Goal: Task Accomplishment & Management: Manage account settings

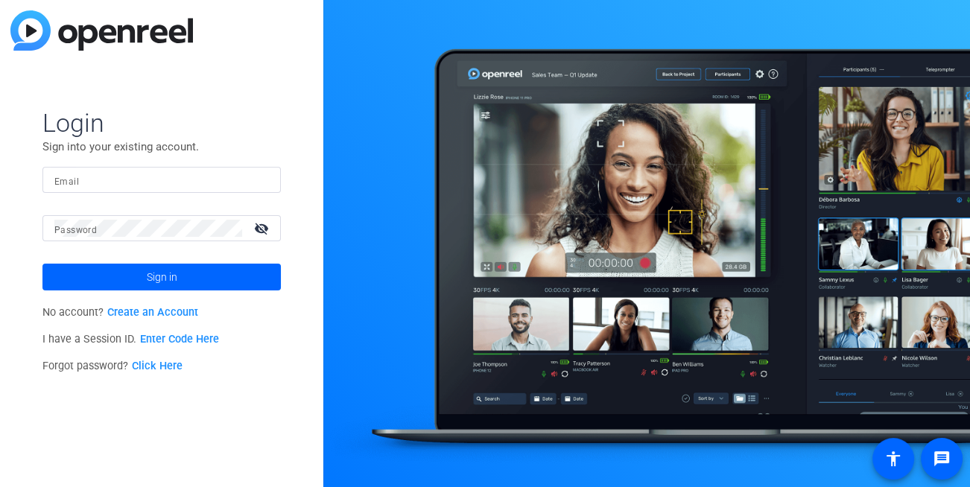
click at [102, 186] on input "Email" at bounding box center [161, 180] width 215 height 18
type input "[EMAIL_ADDRESS][DOMAIN_NAME]"
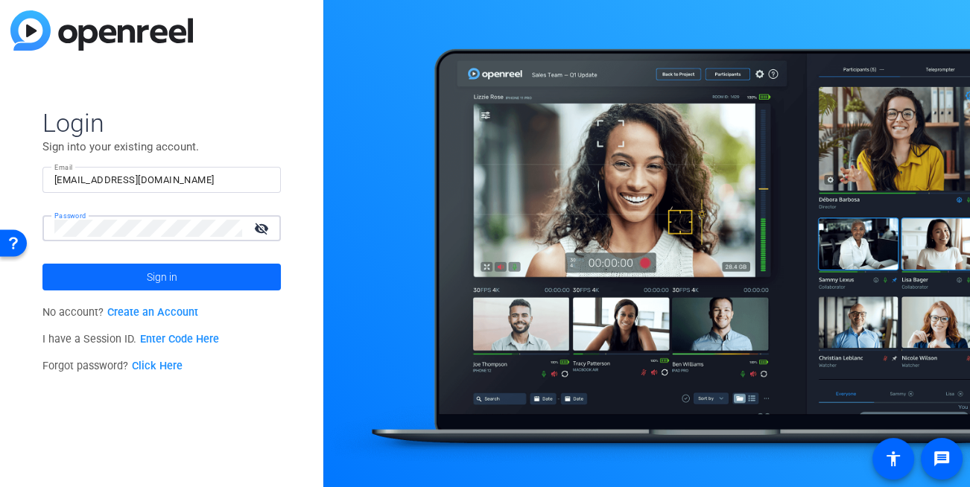
click at [133, 283] on span at bounding box center [161, 277] width 238 height 36
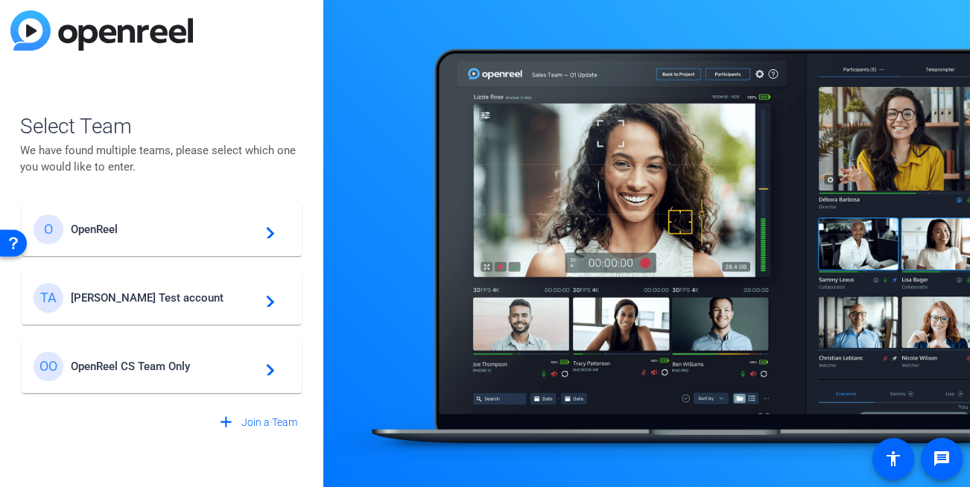
click at [139, 301] on span "[PERSON_NAME] Test account" at bounding box center [164, 297] width 186 height 13
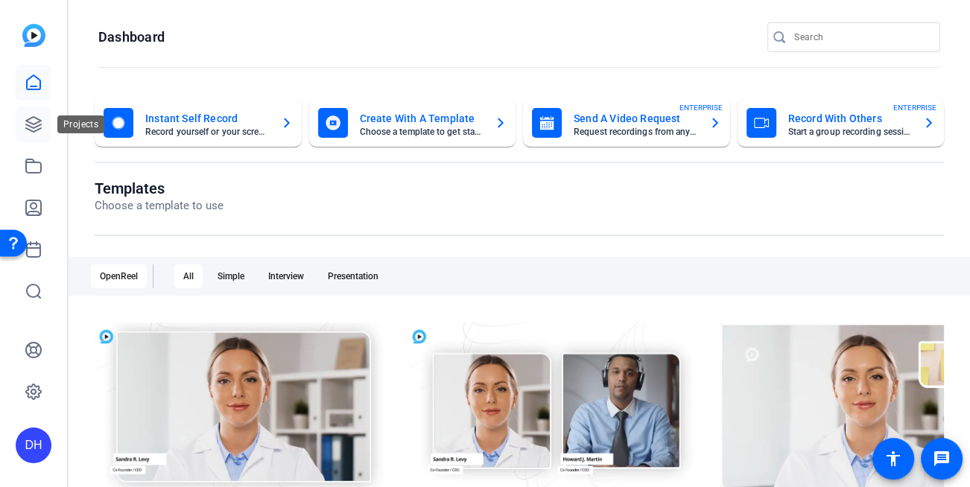
click at [31, 130] on icon at bounding box center [33, 124] width 15 height 15
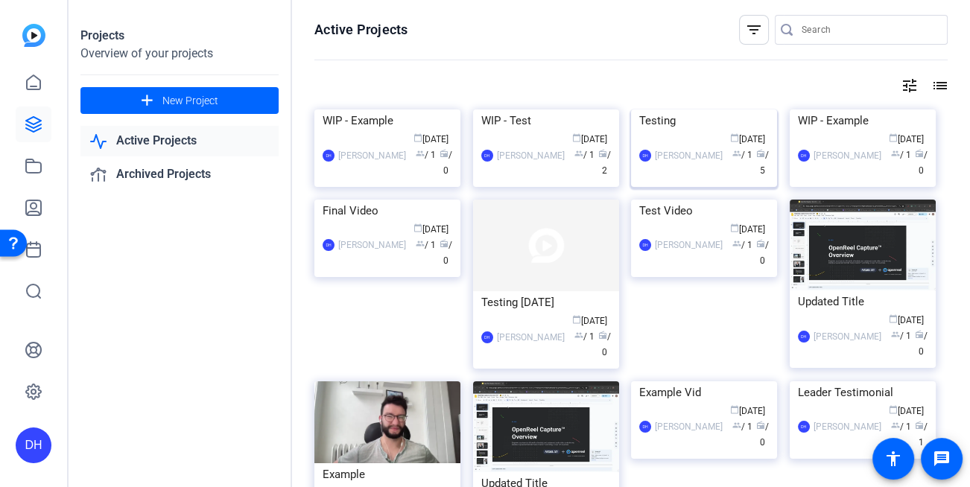
click at [649, 132] on div "Testing" at bounding box center [704, 120] width 130 height 22
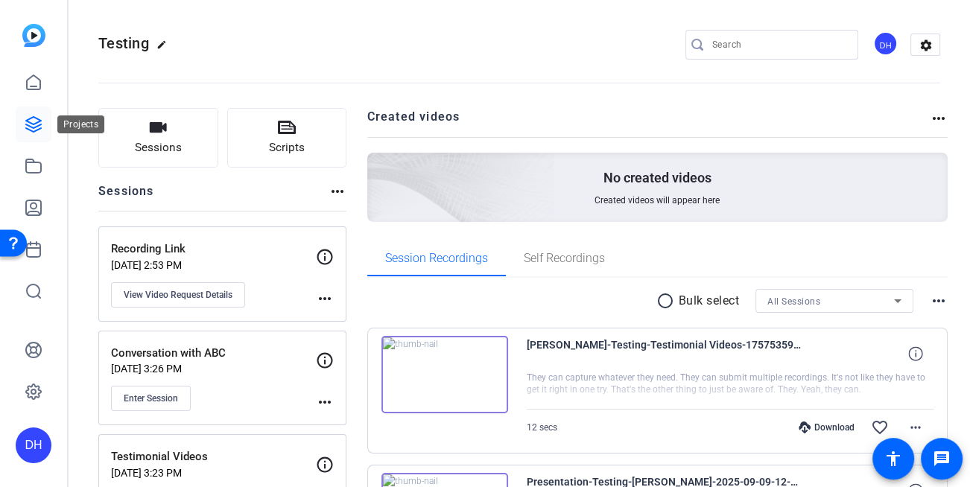
click at [19, 124] on link at bounding box center [34, 125] width 36 height 36
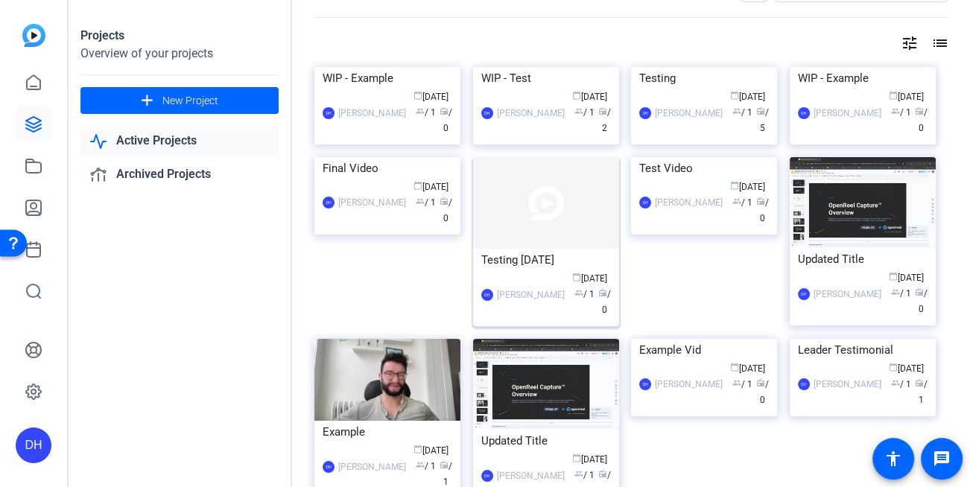
scroll to position [54, 0]
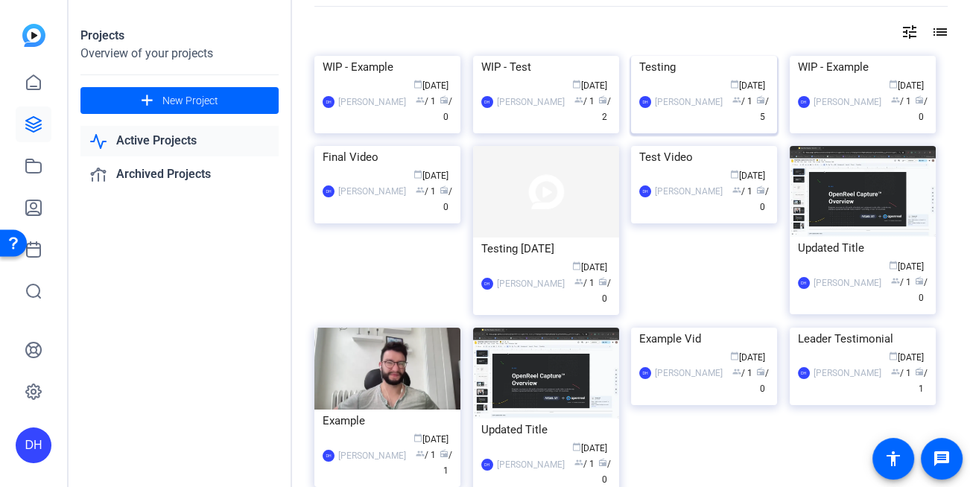
click at [673, 125] on div "DH [PERSON_NAME] calendar_today [DATE] group / 1 radio / 5" at bounding box center [704, 101] width 130 height 47
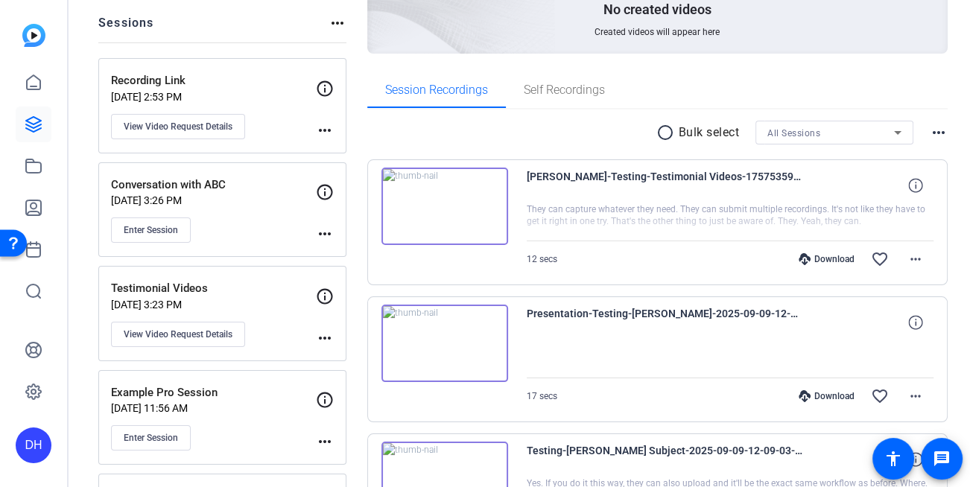
scroll to position [165, 0]
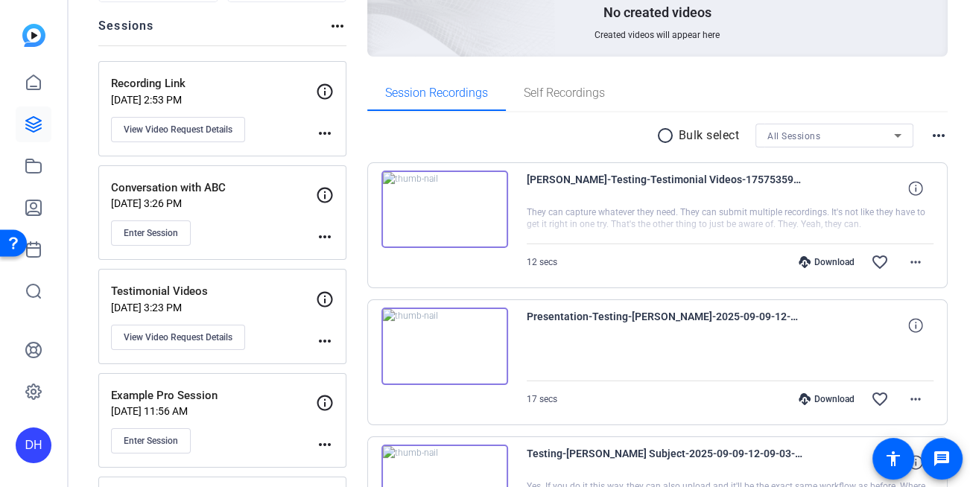
click at [330, 136] on mat-icon "more_horiz" at bounding box center [325, 133] width 18 height 18
click at [378, 127] on div at bounding box center [485, 243] width 970 height 487
click at [328, 133] on mat-icon "more_horiz" at bounding box center [325, 133] width 18 height 18
click at [347, 160] on span "Archive Session" at bounding box center [362, 154] width 68 height 18
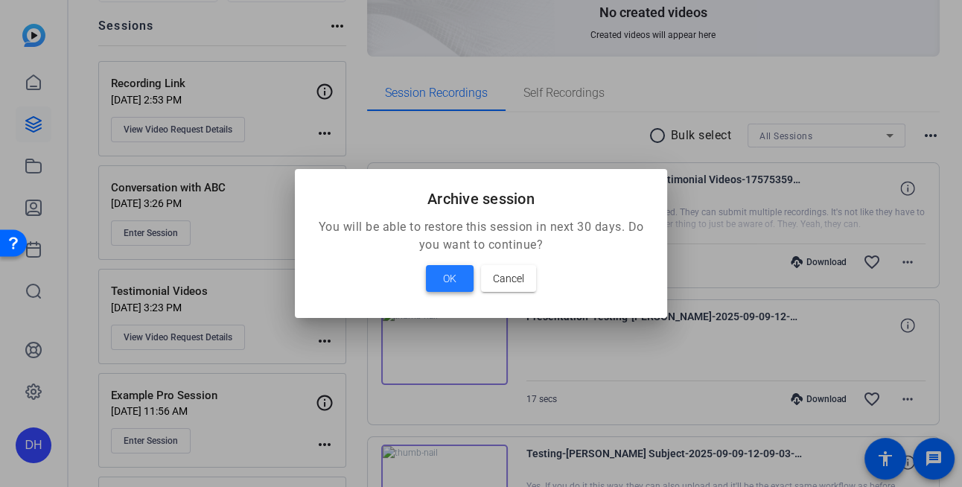
click at [445, 276] on span "OK" at bounding box center [449, 279] width 13 height 18
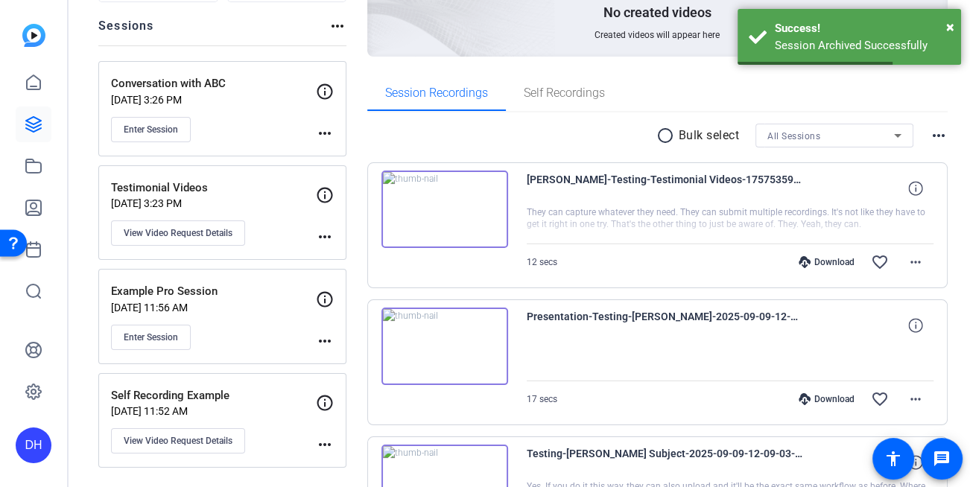
click at [325, 129] on mat-icon "more_horiz" at bounding box center [325, 133] width 18 height 18
click at [346, 176] on span "Archive Session" at bounding box center [362, 173] width 68 height 18
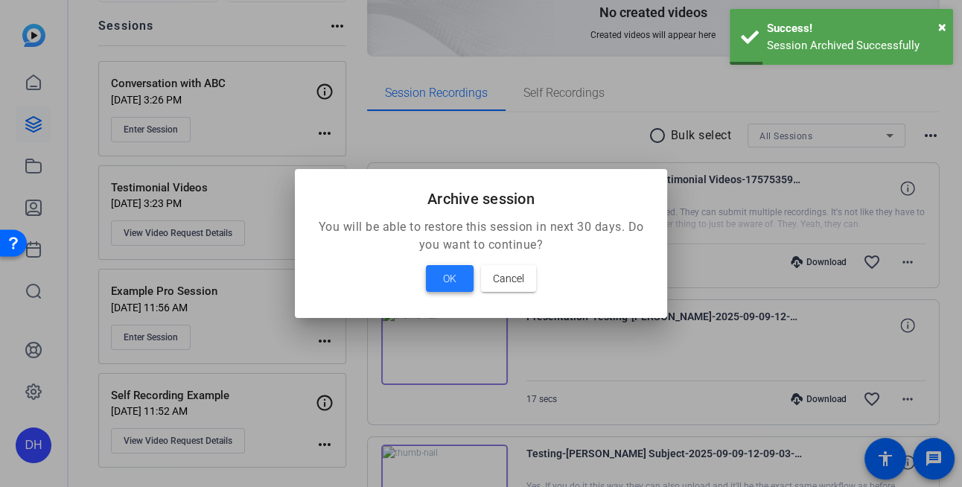
click at [438, 280] on span at bounding box center [450, 279] width 48 height 36
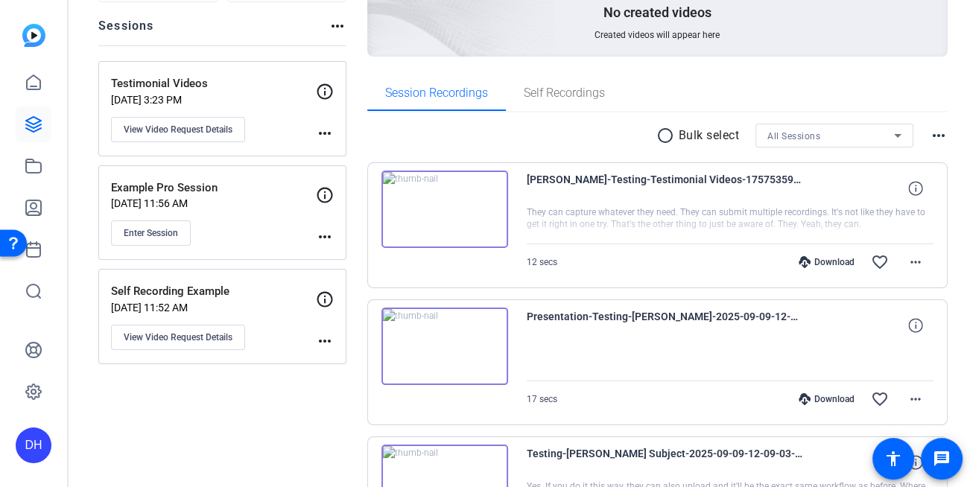
scroll to position [69, 0]
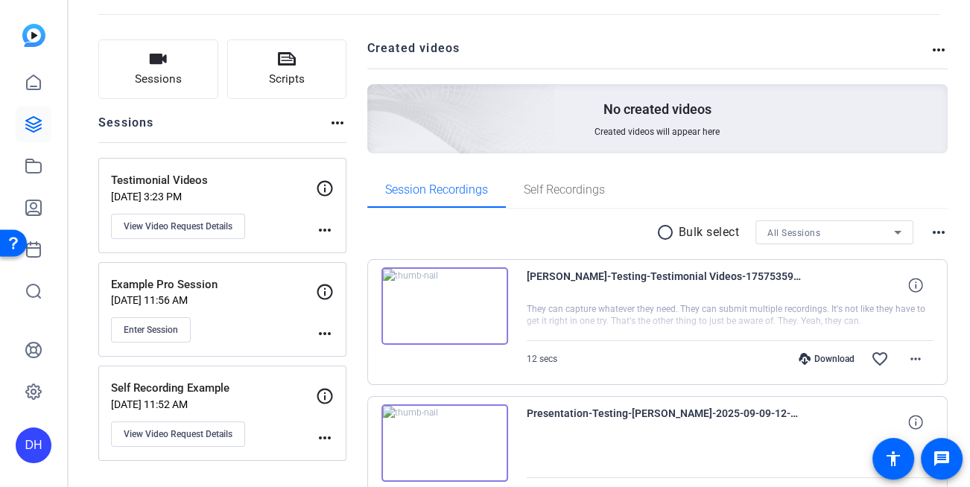
click at [338, 126] on mat-icon "more_horiz" at bounding box center [337, 123] width 18 height 18
click at [344, 142] on span "View Archived Sessions" at bounding box center [390, 145] width 101 height 18
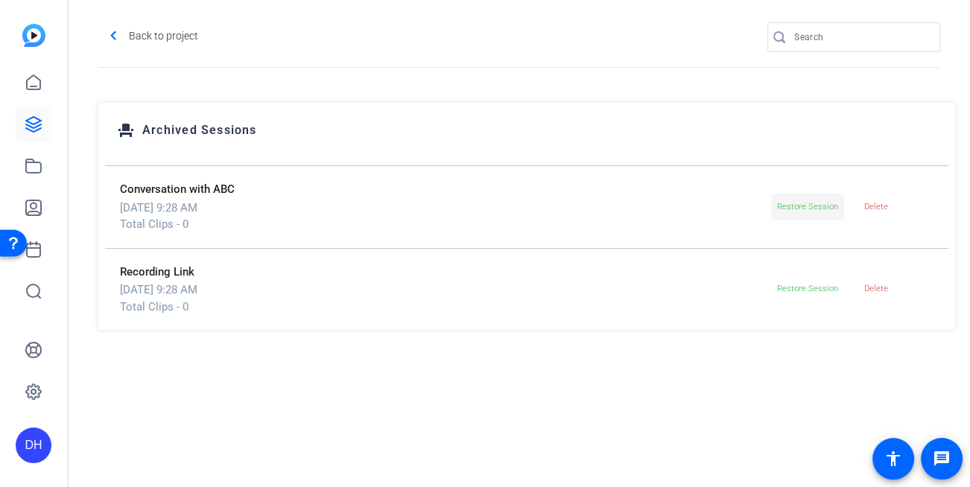
click at [784, 219] on span at bounding box center [807, 207] width 73 height 36
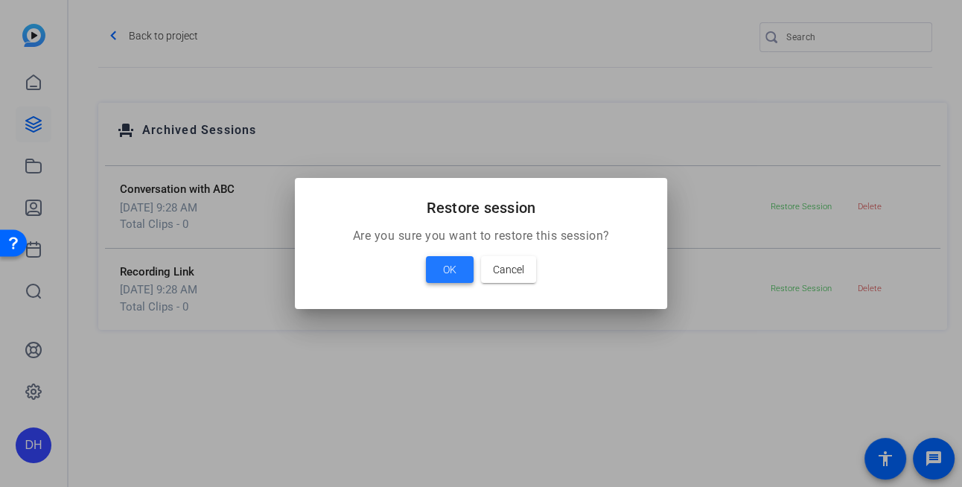
click at [452, 266] on span "OK" at bounding box center [449, 270] width 13 height 18
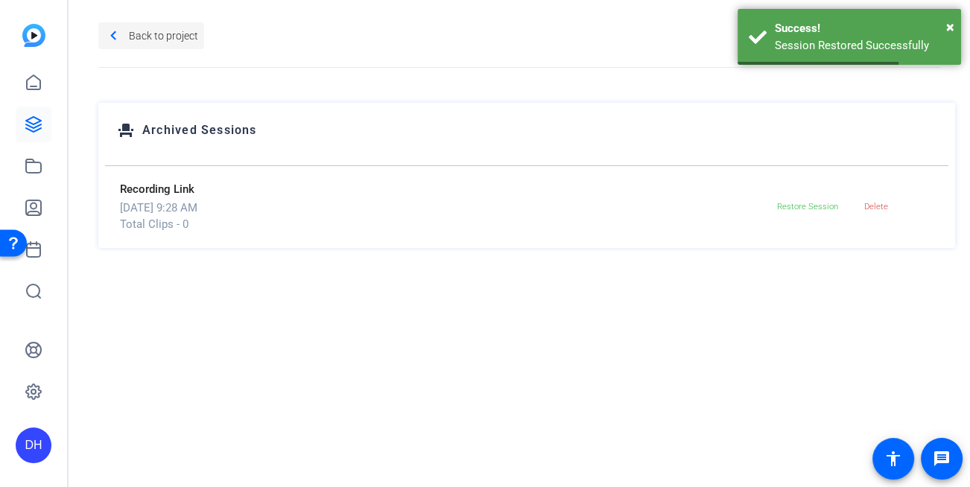
click at [155, 30] on span "Back to project" at bounding box center [163, 36] width 69 height 24
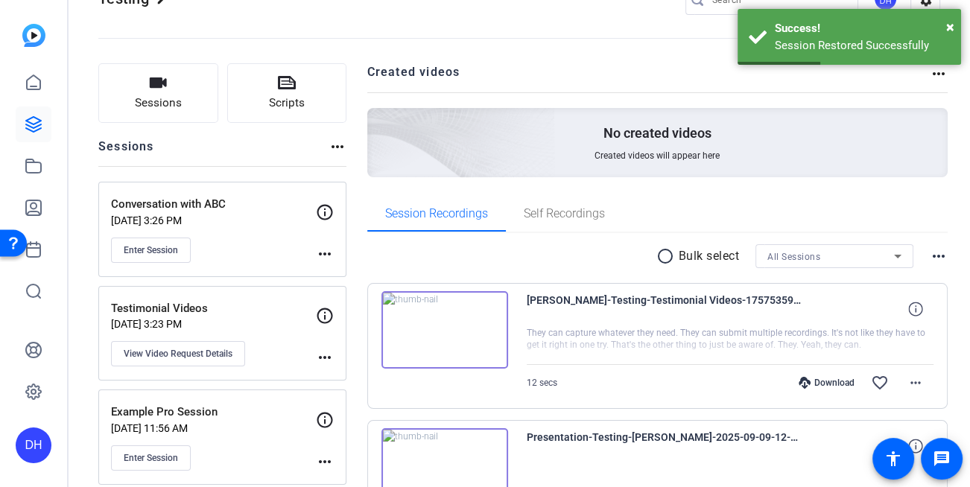
scroll to position [55, 0]
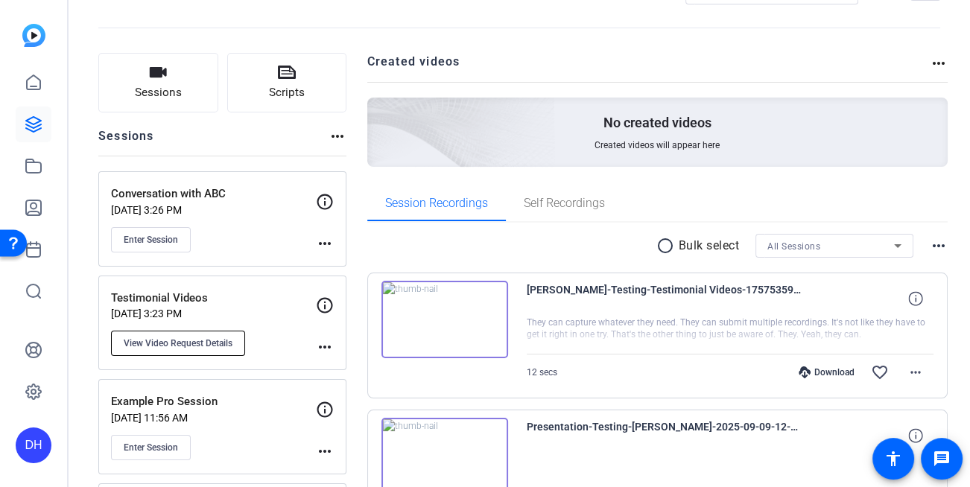
click at [181, 341] on span "View Video Request Details" at bounding box center [178, 343] width 109 height 12
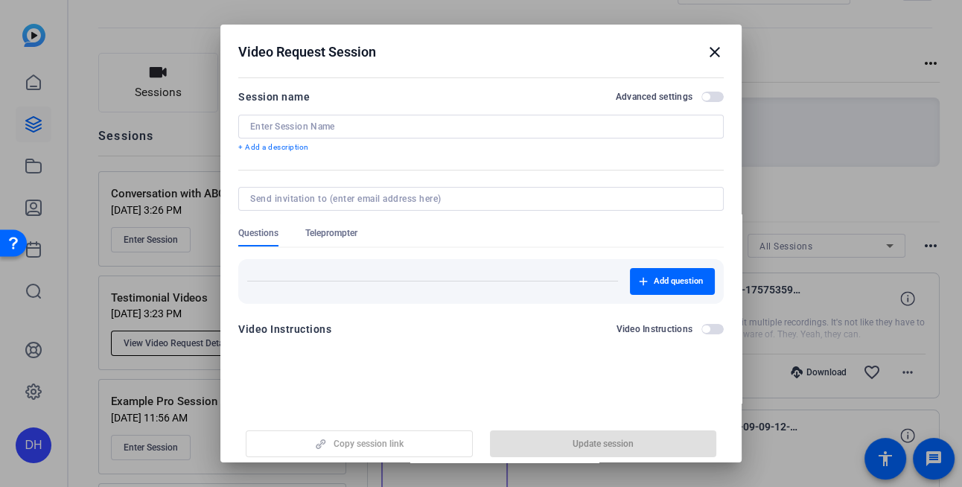
type input "Testimonial Videos"
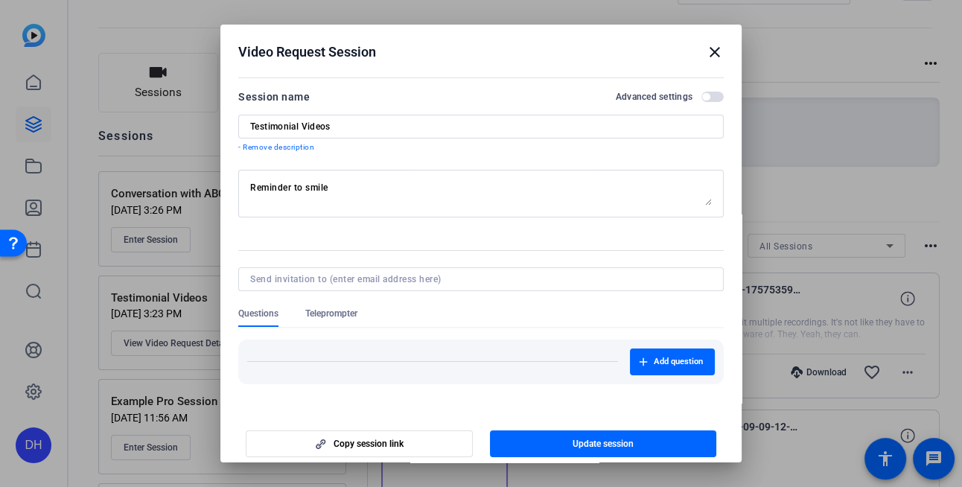
click at [287, 237] on form "Session name Advanced settings Testimonial Videos - Remove description Reminder…" at bounding box center [481, 258] width 486 height 340
drag, startPoint x: 360, startPoint y: 446, endPoint x: 366, endPoint y: 439, distance: 9.5
click at [361, 446] on span "Copy session link" at bounding box center [369, 444] width 70 height 12
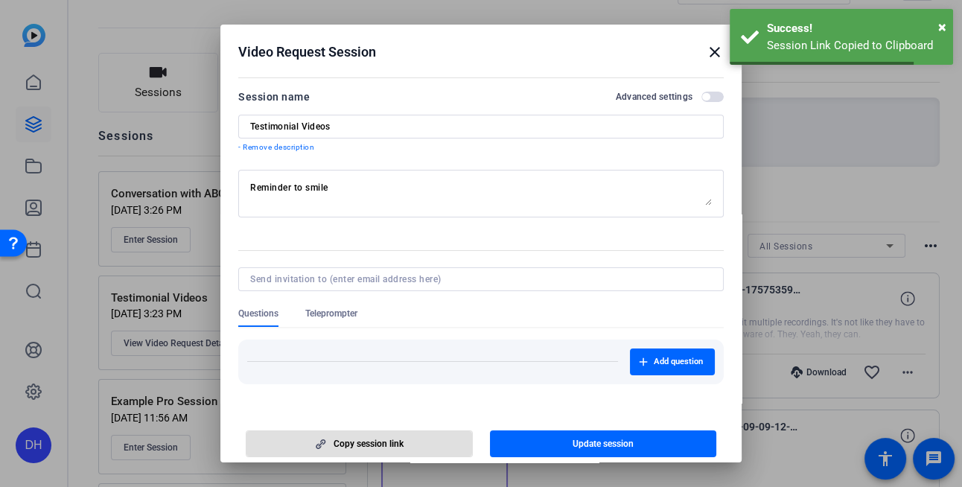
click at [326, 229] on div at bounding box center [481, 225] width 486 height 16
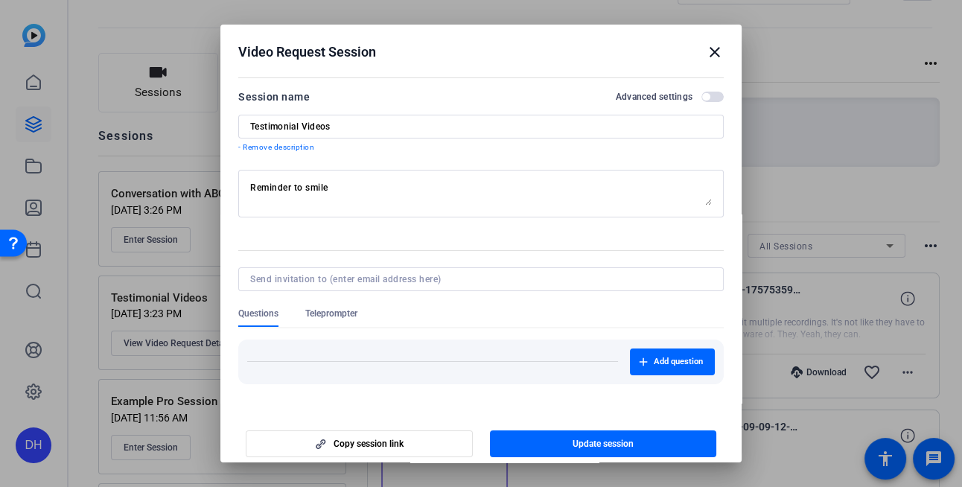
click at [711, 51] on mat-icon "close" at bounding box center [715, 52] width 18 height 18
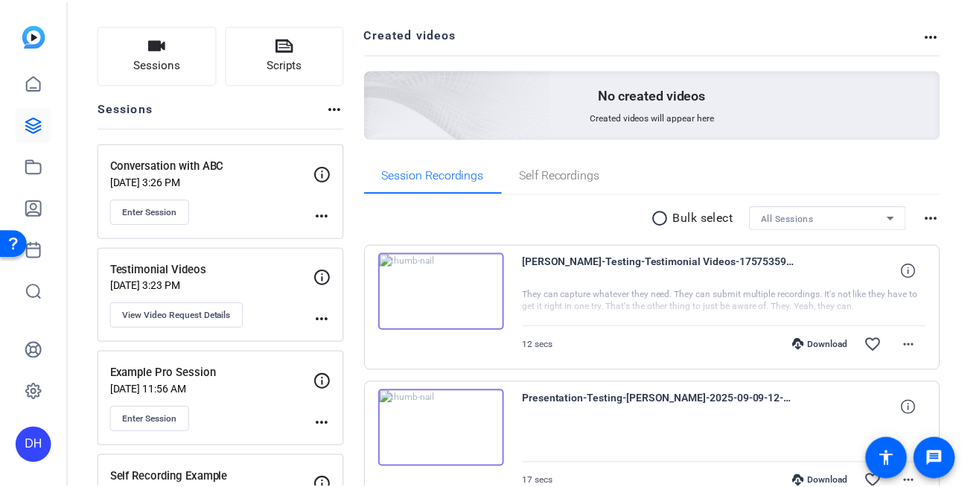
scroll to position [95, 0]
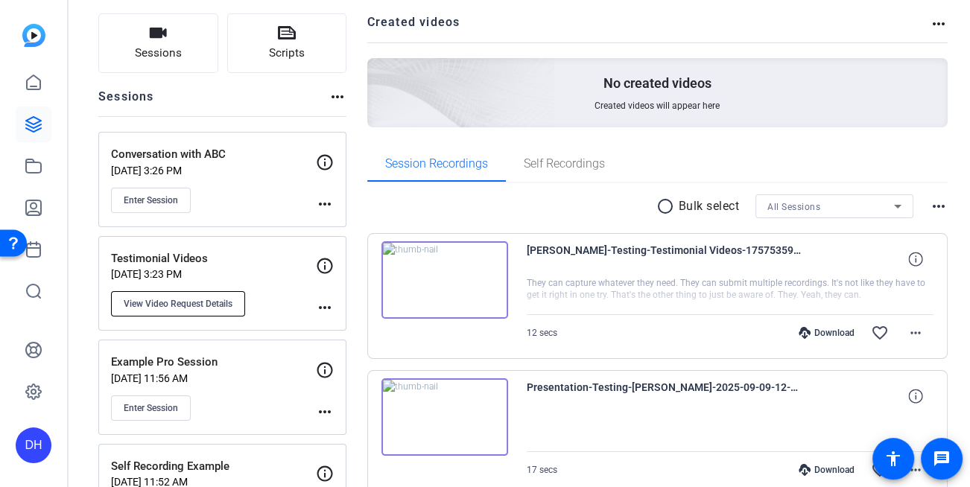
click at [182, 295] on button "View Video Request Details" at bounding box center [178, 303] width 134 height 25
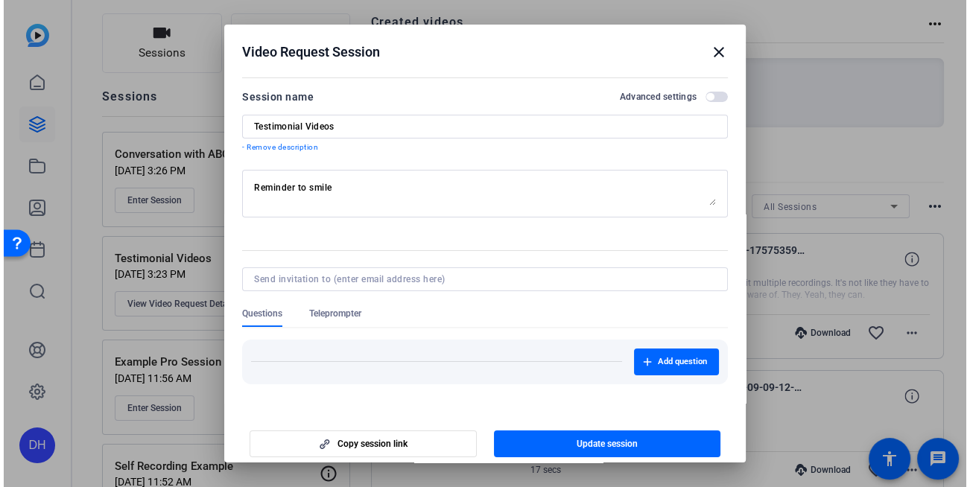
scroll to position [53, 0]
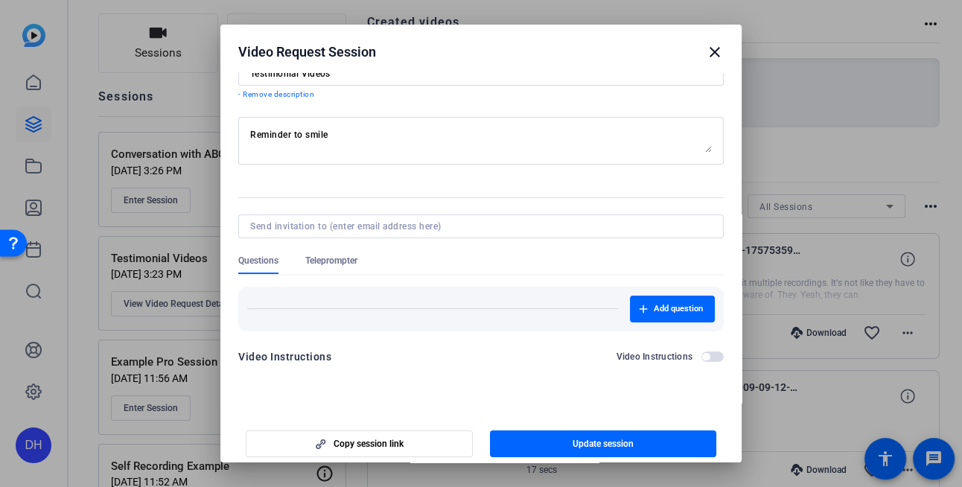
click at [706, 52] on mat-icon "close" at bounding box center [715, 52] width 18 height 18
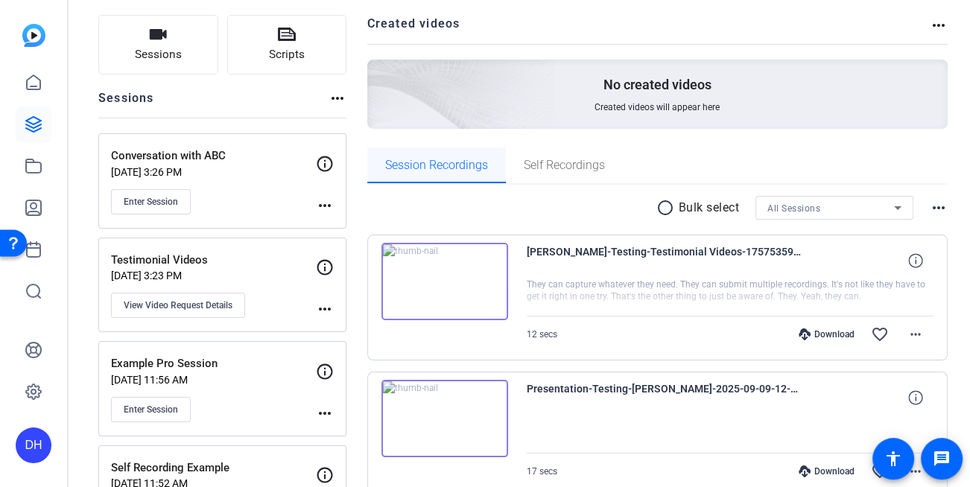
scroll to position [92, 0]
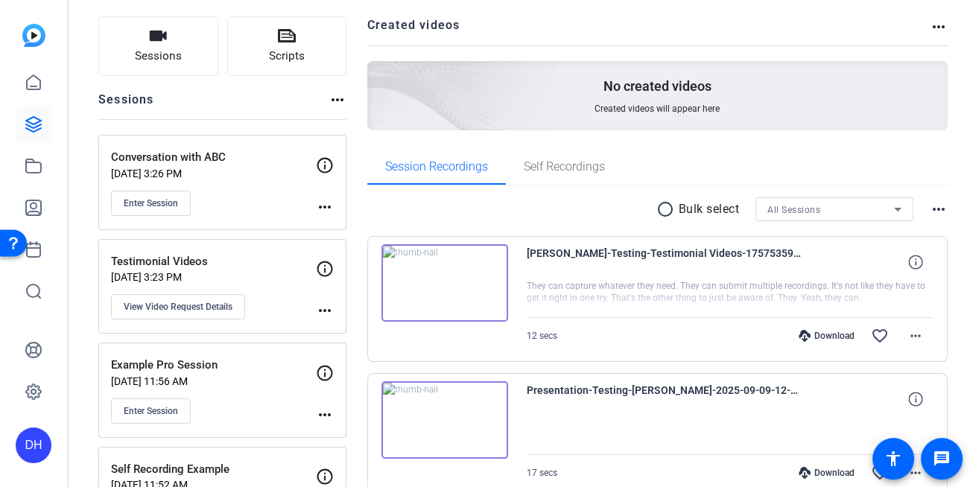
click at [341, 104] on mat-icon "more_horiz" at bounding box center [337, 100] width 18 height 18
click at [362, 121] on span "View Archived Sessions" at bounding box center [390, 121] width 101 height 18
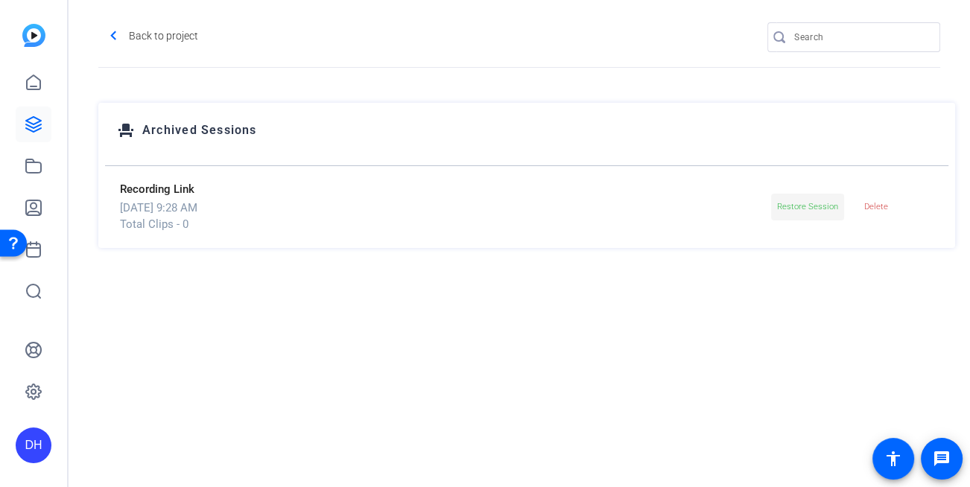
click at [824, 199] on span "Restore Session" at bounding box center [807, 207] width 61 height 22
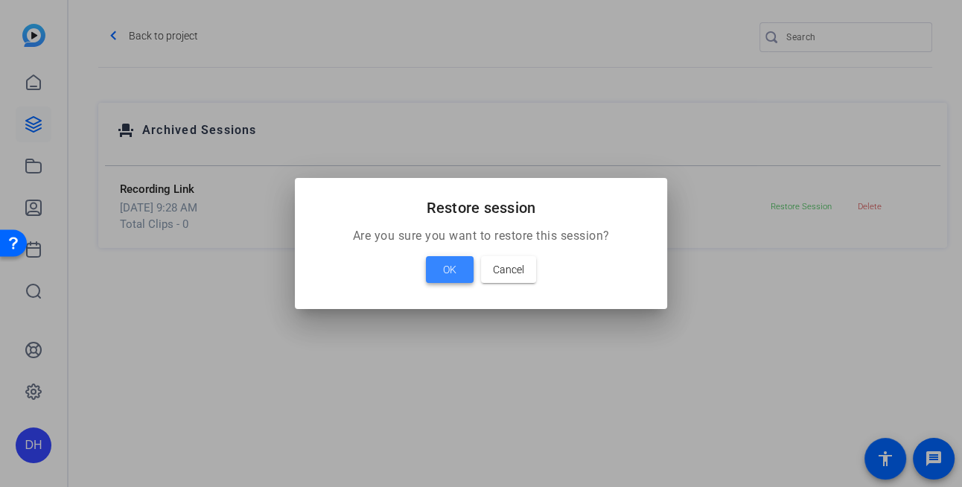
click at [459, 275] on span at bounding box center [450, 270] width 48 height 36
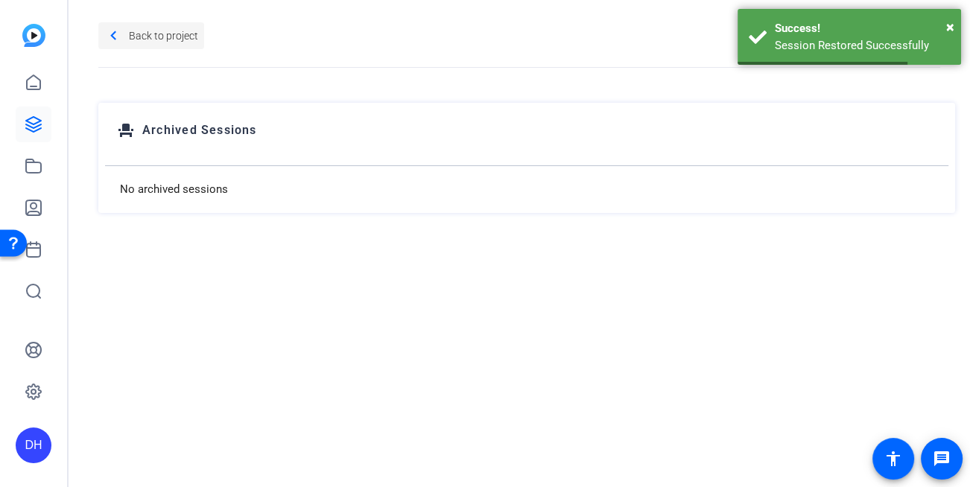
click at [124, 19] on span at bounding box center [151, 36] width 106 height 36
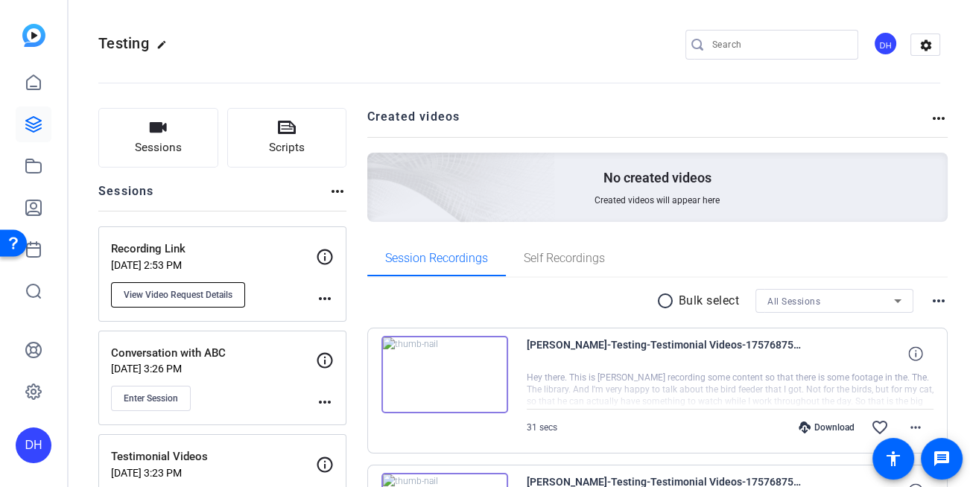
click at [200, 297] on span "View Video Request Details" at bounding box center [178, 295] width 109 height 12
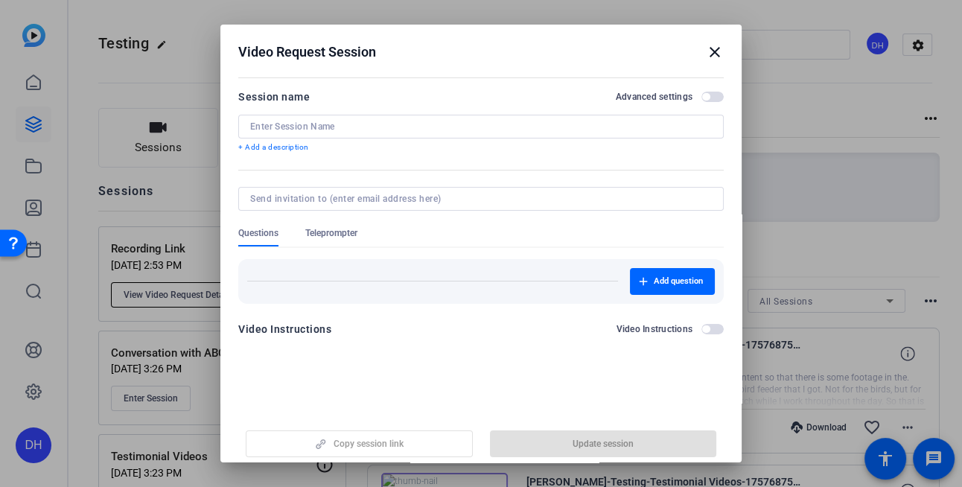
type input "Recording Link"
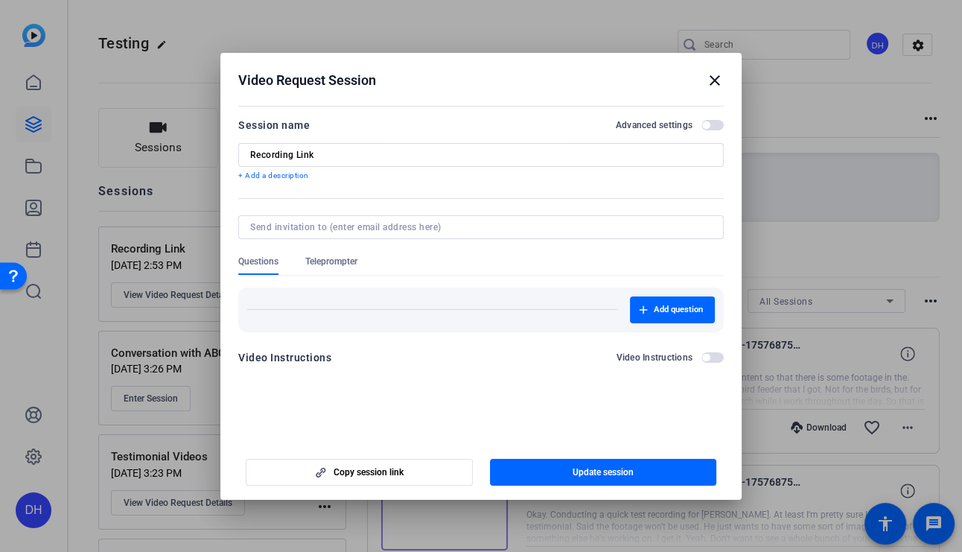
click at [469, 69] on h2 "Video Request Session close" at bounding box center [480, 77] width 521 height 48
click at [487, 91] on h2 "Video Request Session close" at bounding box center [480, 77] width 521 height 48
click at [425, 95] on h2 "Video Request Session close" at bounding box center [480, 77] width 521 height 48
click at [483, 80] on div "Video Request Session close" at bounding box center [481, 81] width 486 height 18
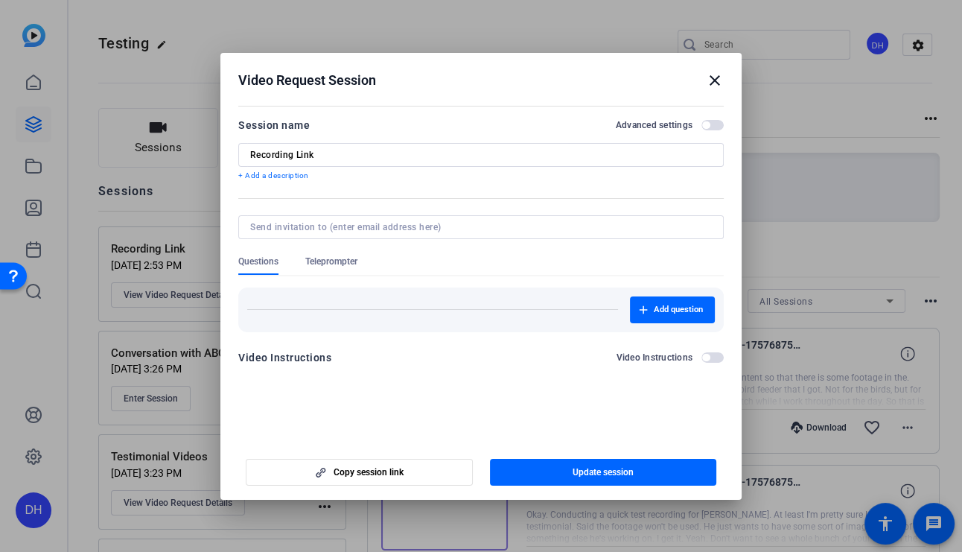
click at [719, 75] on mat-icon "close" at bounding box center [715, 81] width 18 height 18
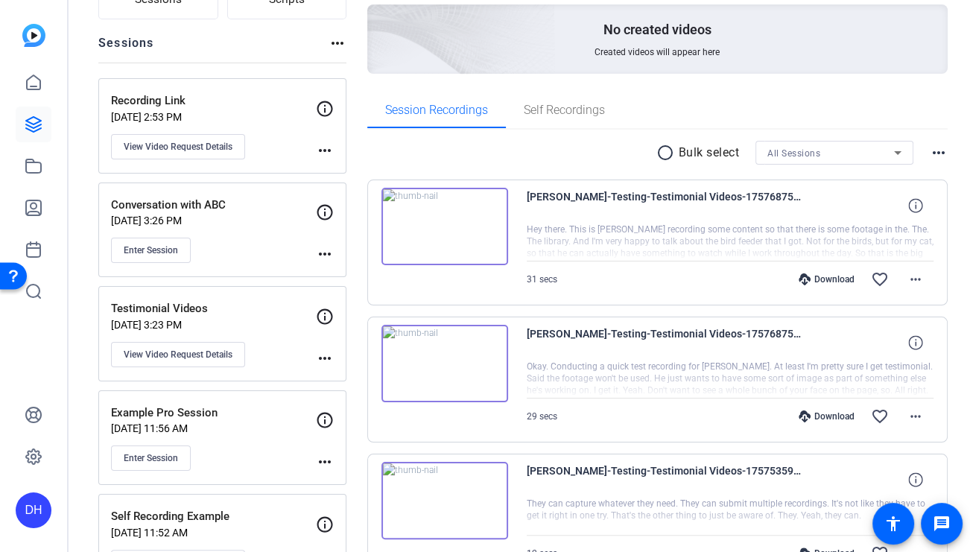
scroll to position [146, 0]
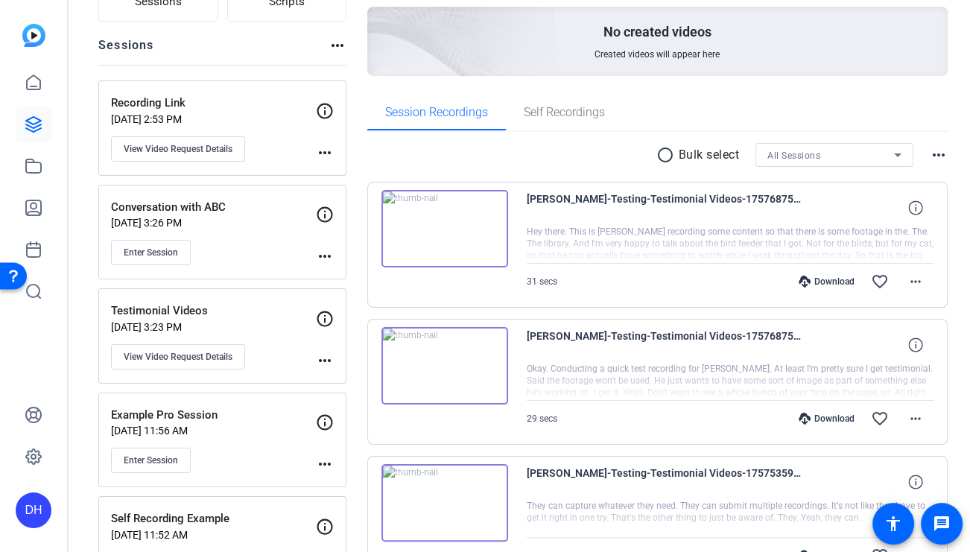
click at [34, 486] on div "DH" at bounding box center [34, 510] width 36 height 36
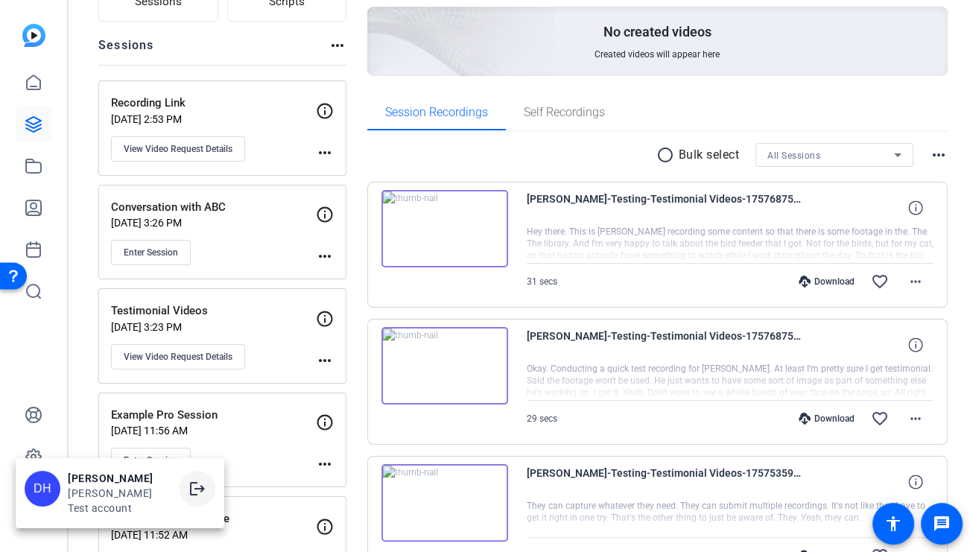
click at [188, 486] on mat-icon "logout" at bounding box center [197, 489] width 18 height 18
